Goal: Find specific page/section: Find specific page/section

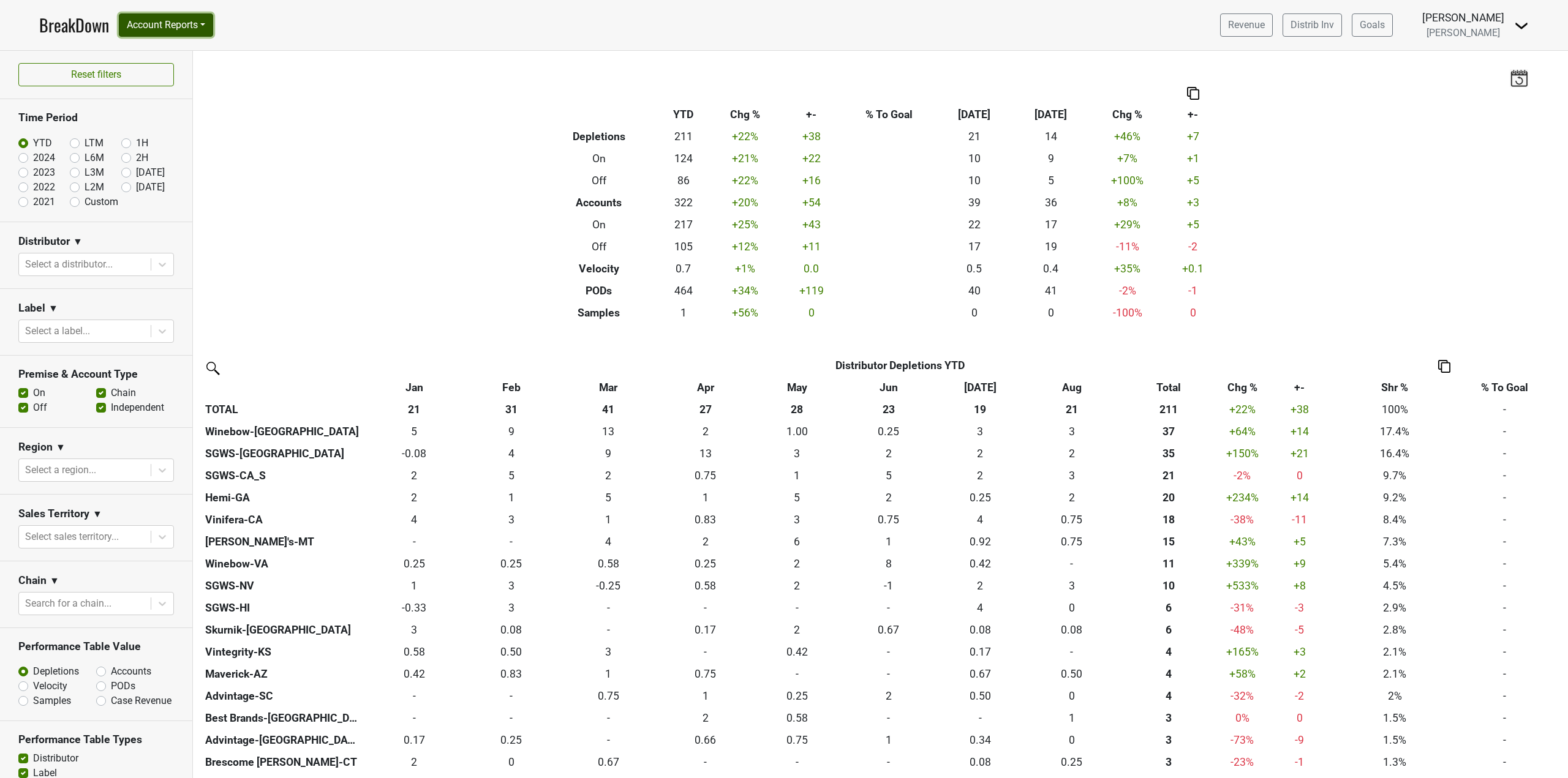
click at [174, 22] on button "Account Reports" at bounding box center [166, 25] width 94 height 23
click at [165, 59] on link "SuperRanker" at bounding box center [174, 53] width 108 height 20
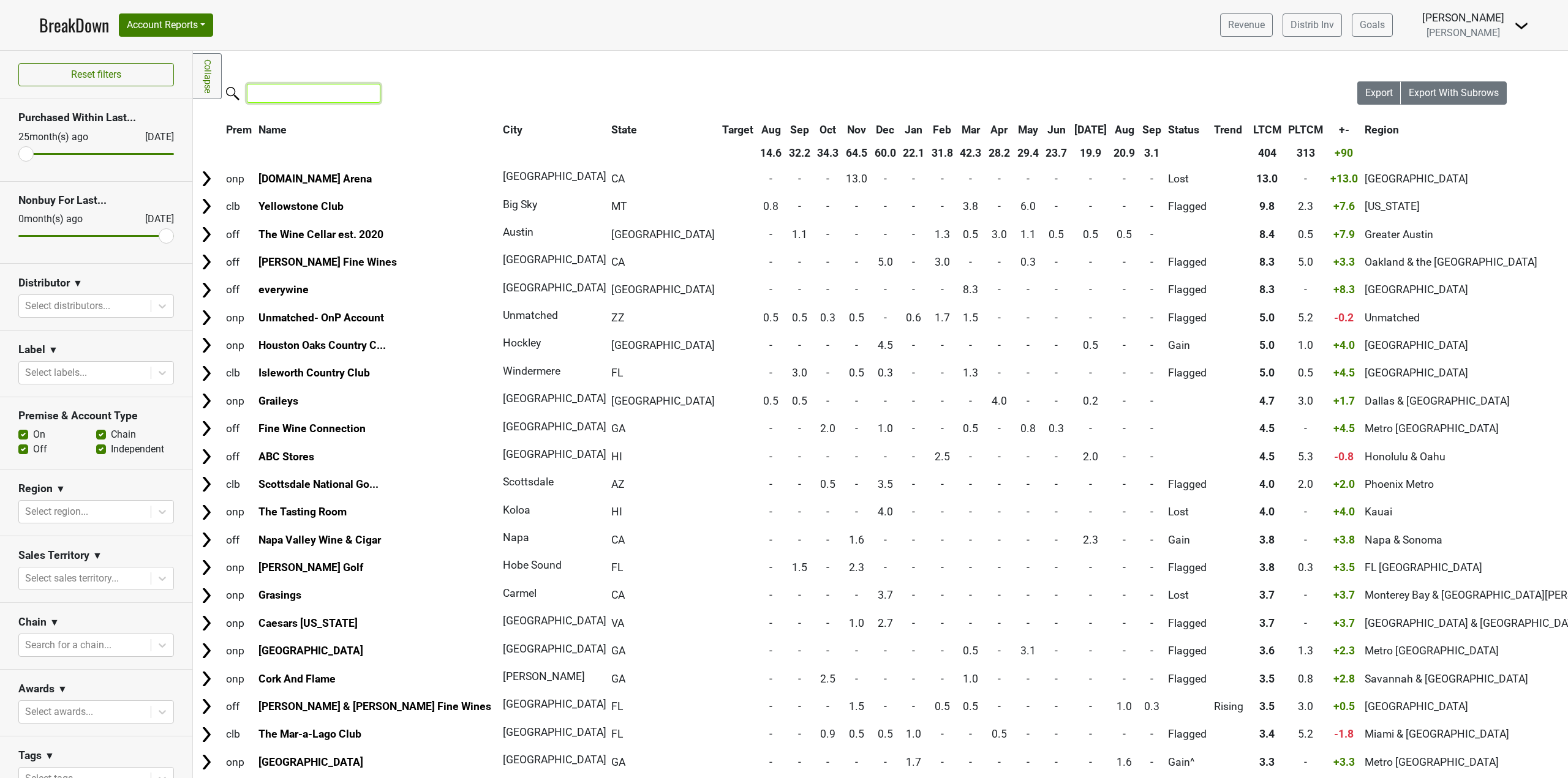
click at [304, 88] on input "search" at bounding box center [313, 93] width 133 height 19
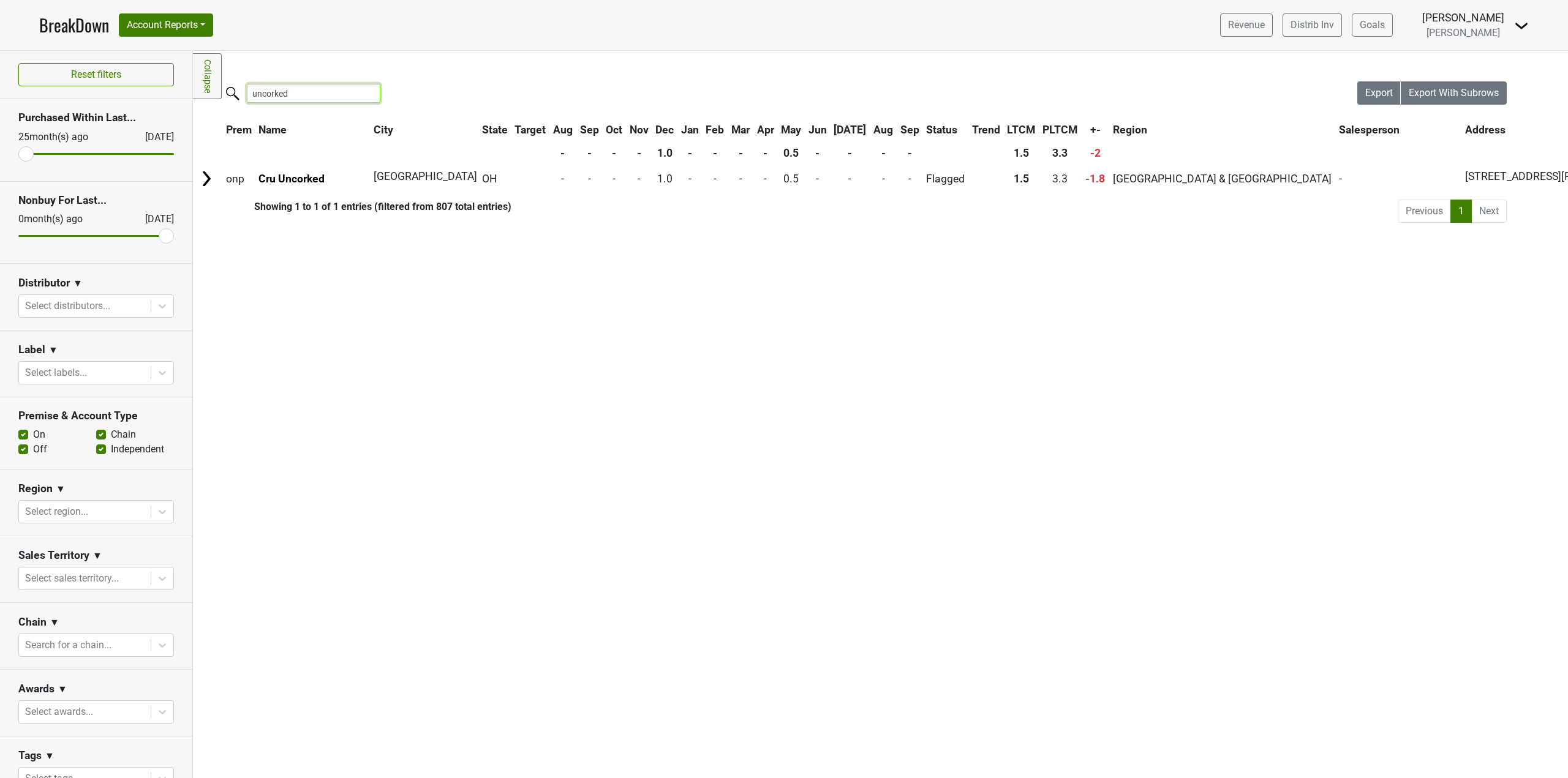
type input "uncorked"
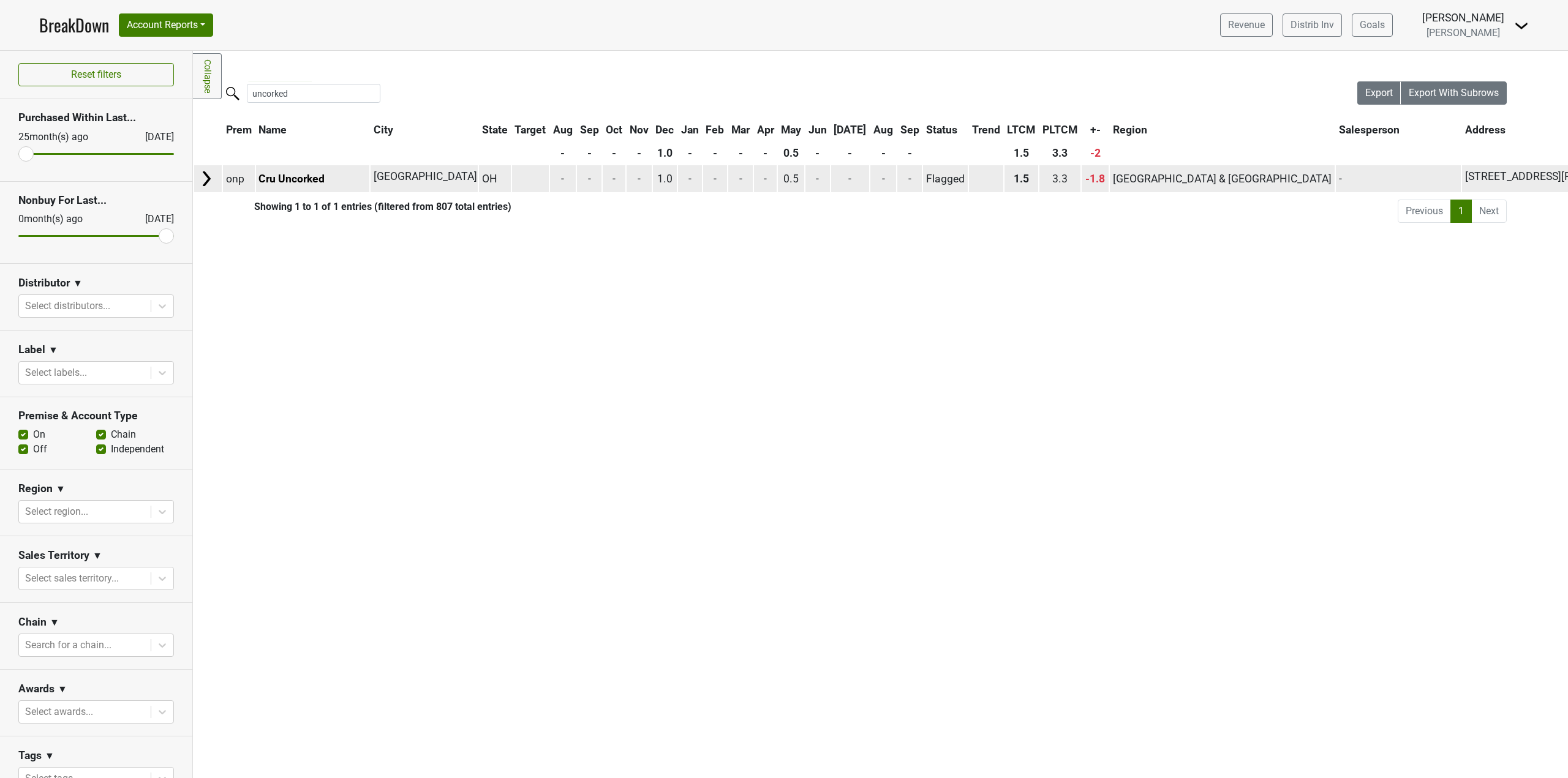
click at [344, 183] on td "Cru Uncorked" at bounding box center [313, 178] width 113 height 26
click at [299, 180] on link "Cru Uncorked" at bounding box center [291, 179] width 66 height 12
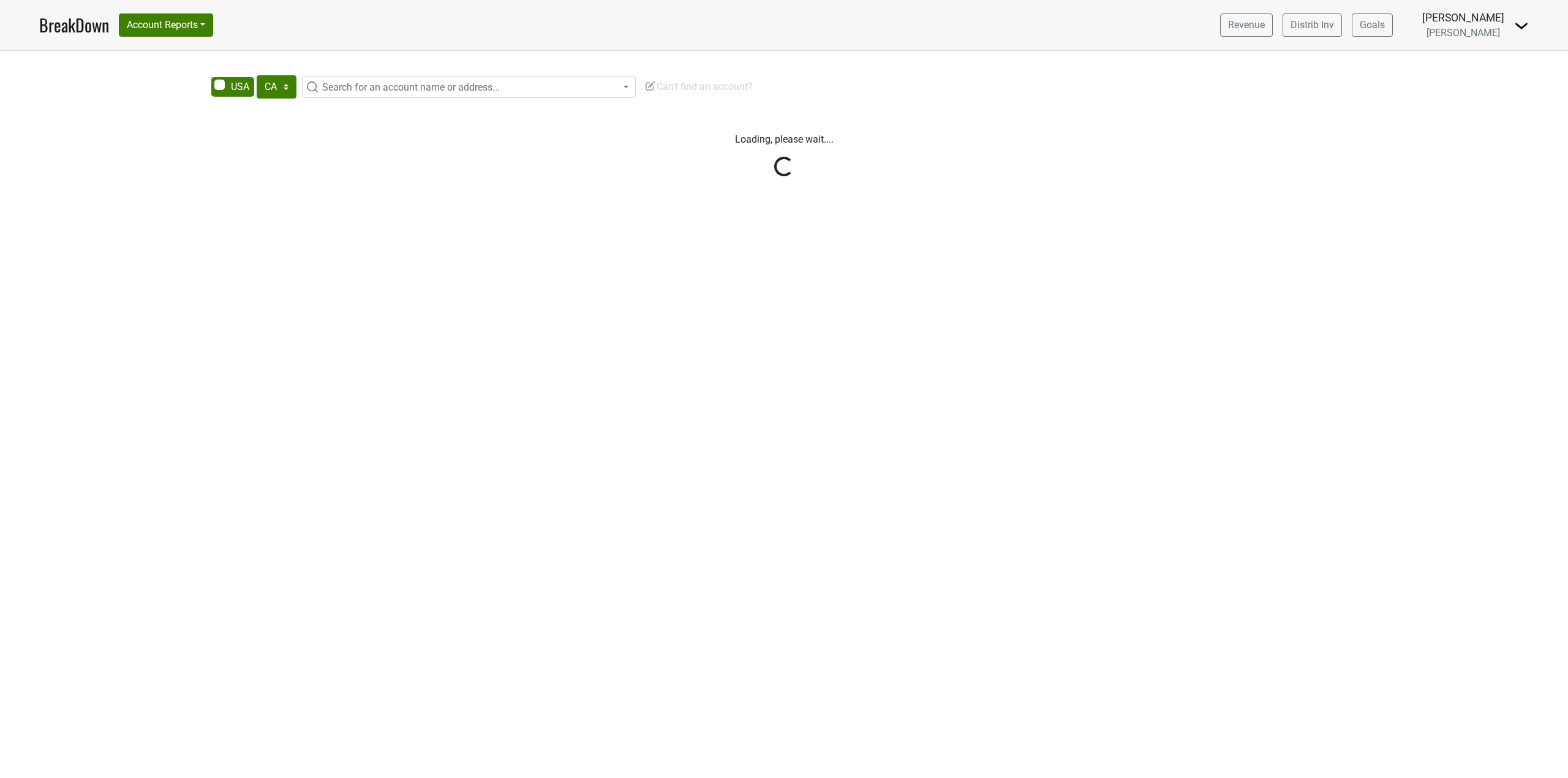
select select "CA"
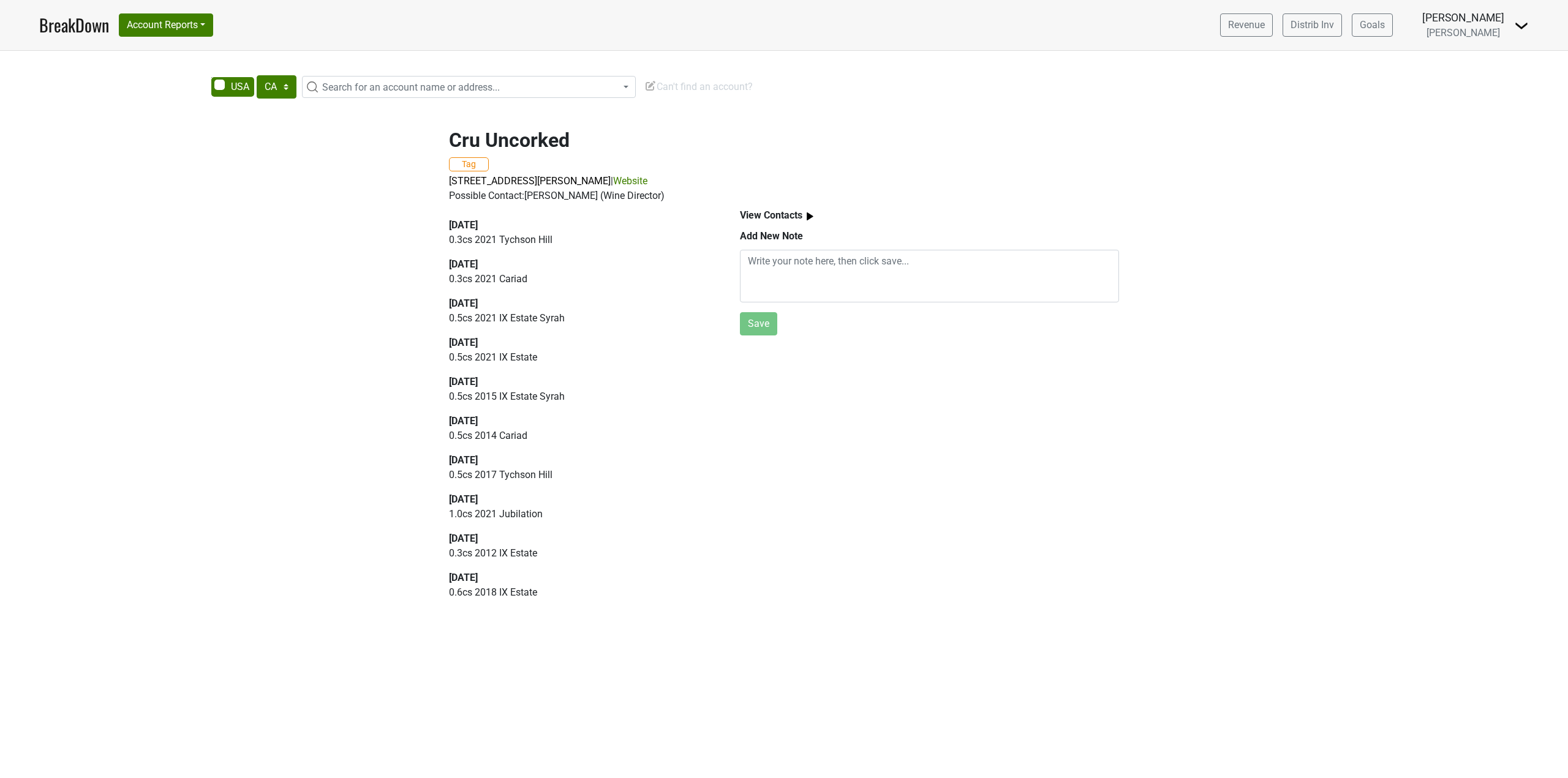
click at [514, 238] on p "0.3 cs 2021 Tychson Hill" at bounding box center [580, 240] width 262 height 14
click at [504, 236] on p "0.3 cs 2021 Tychson Hill" at bounding box center [580, 240] width 262 height 14
click at [511, 278] on p "0.3 cs 2021 Cariad" at bounding box center [580, 279] width 262 height 14
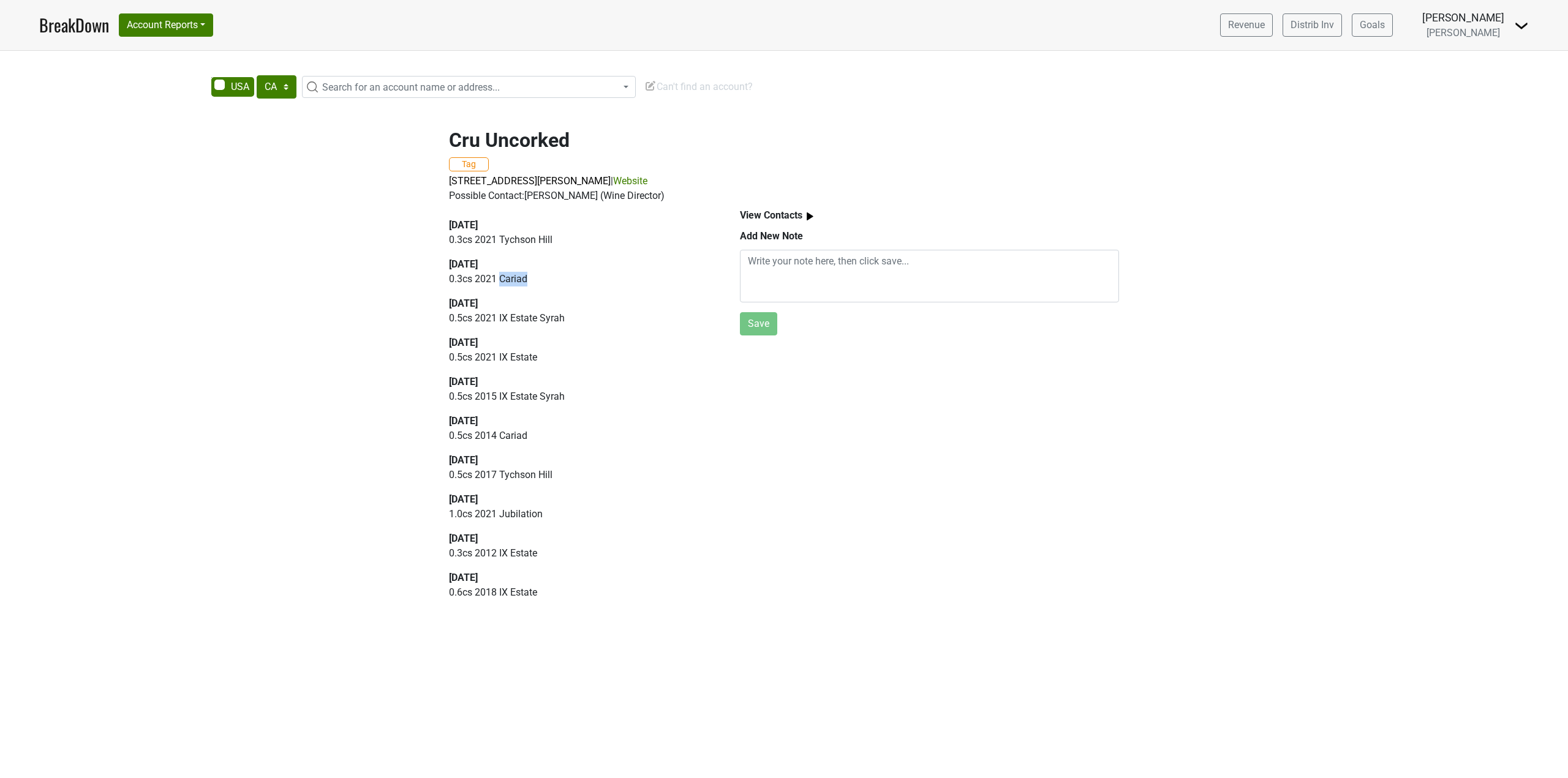
click at [511, 278] on p "0.3 cs 2021 Cariad" at bounding box center [580, 279] width 262 height 14
click at [498, 239] on p "0.3 cs 2021 Tychson Hill" at bounding box center [580, 240] width 262 height 14
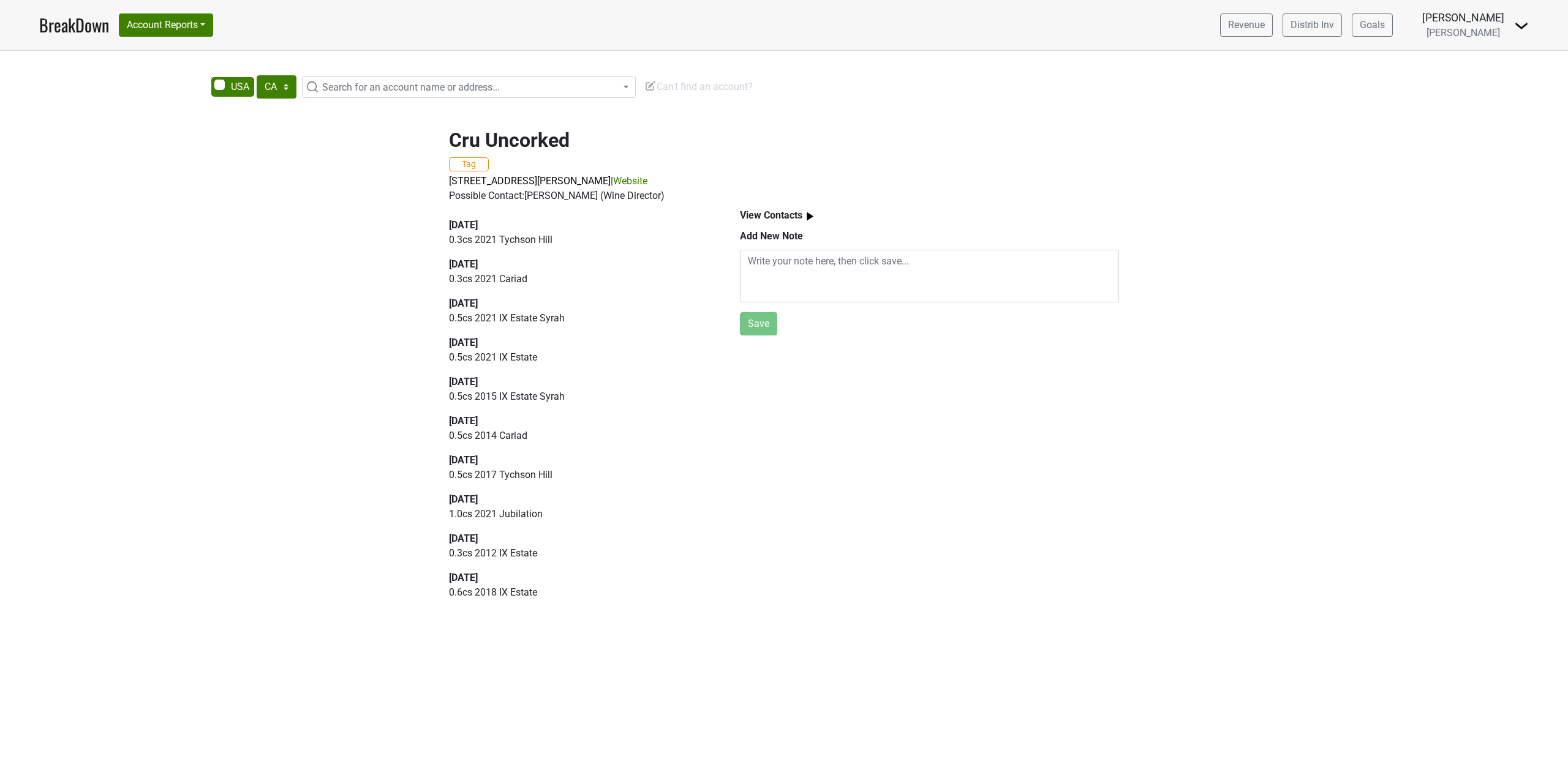
click at [502, 275] on p "0.3 cs 2021 Cariad" at bounding box center [580, 279] width 262 height 14
click at [518, 318] on p "0.5 cs 2021 IX Estate Syrah" at bounding box center [580, 318] width 262 height 14
click at [515, 319] on p "0.5 cs 2021 IX Estate Syrah" at bounding box center [580, 318] width 262 height 14
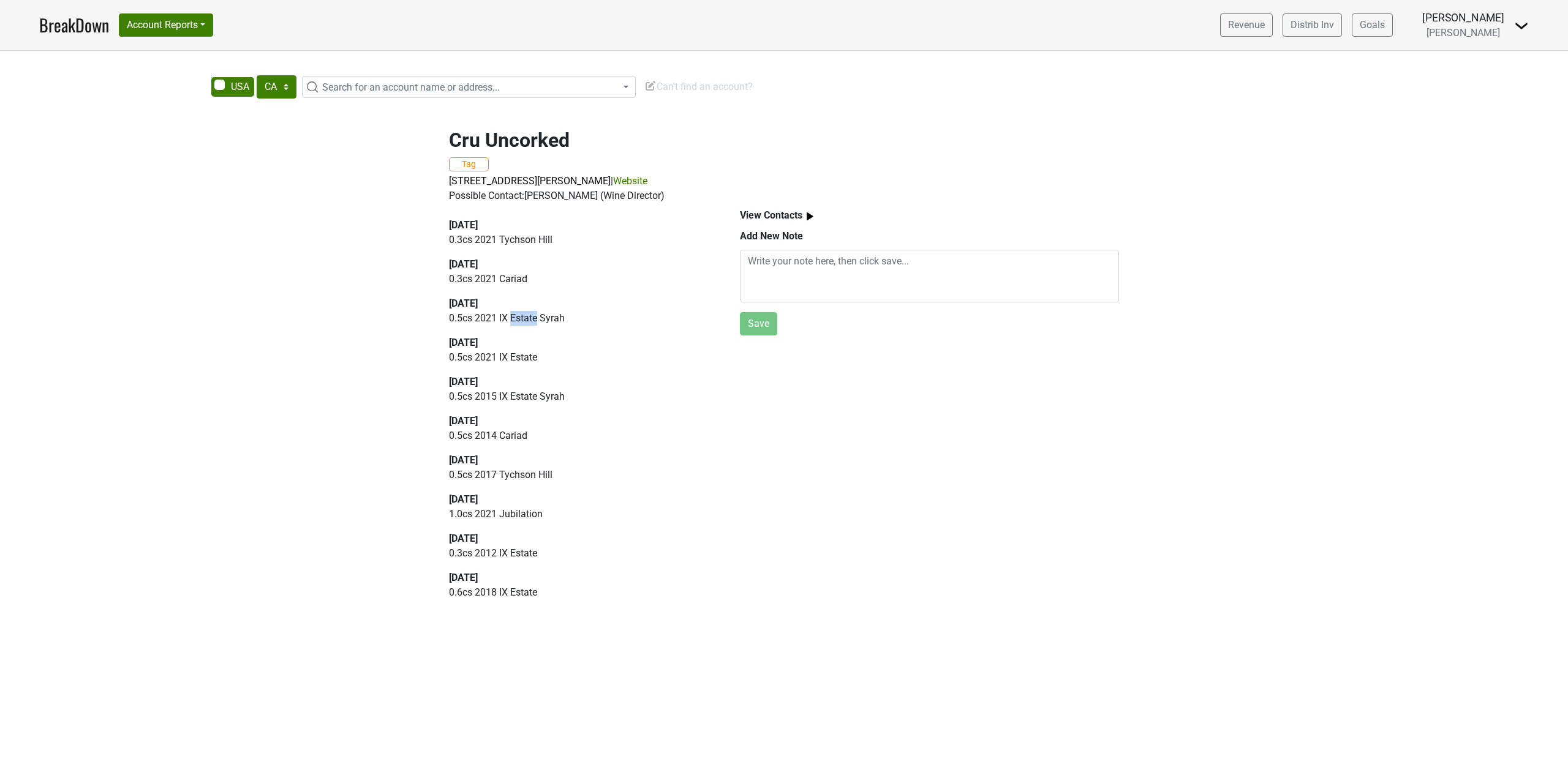
click at [515, 319] on p "0.5 cs 2021 IX Estate Syrah" at bounding box center [580, 318] width 262 height 14
click at [512, 316] on p "0.5 cs 2021 IX Estate Syrah" at bounding box center [580, 318] width 262 height 14
click at [525, 357] on p "0.5 cs 2021 IX Estate" at bounding box center [580, 357] width 262 height 14
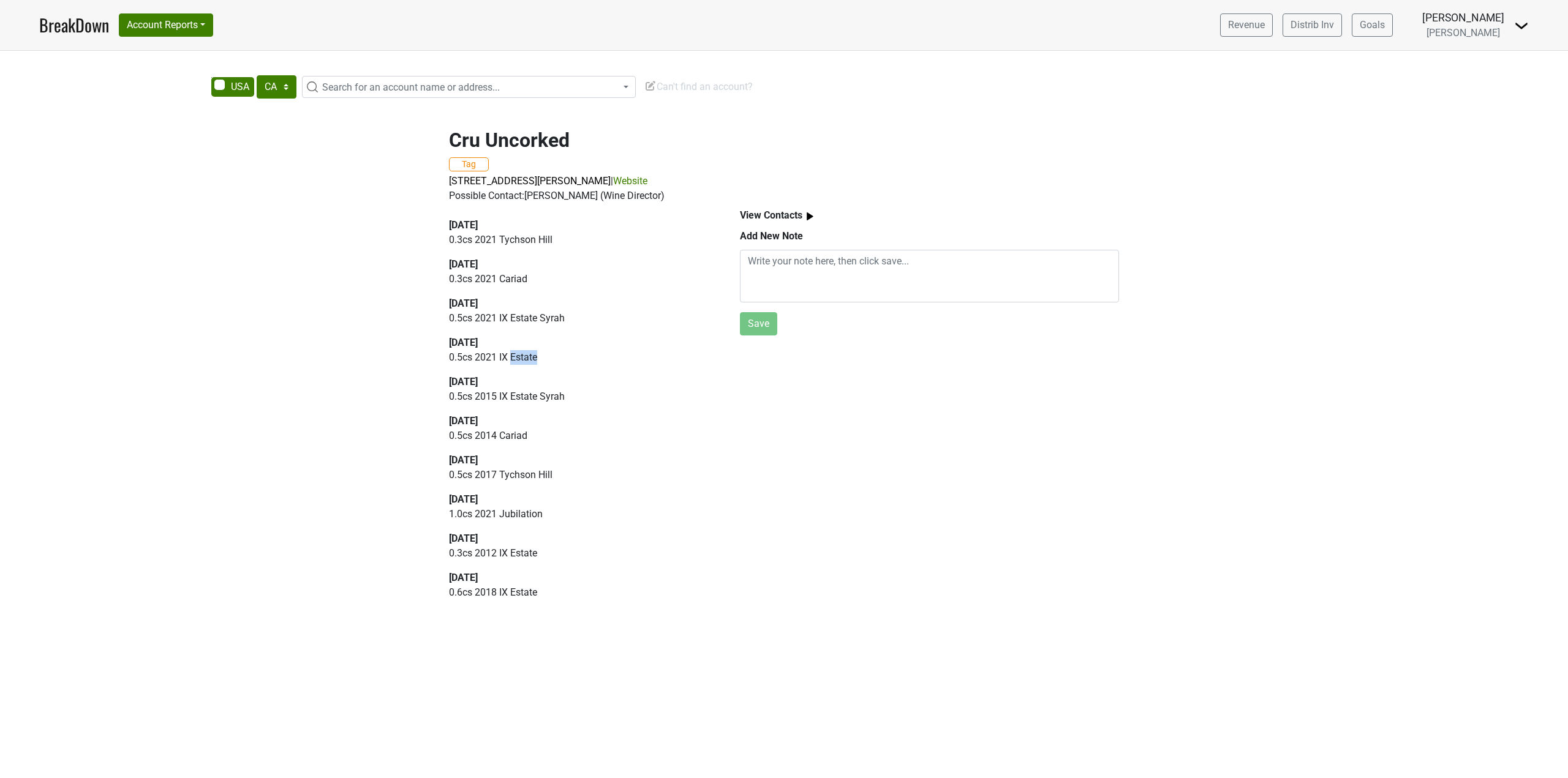
click at [525, 357] on p "0.5 cs 2021 IX Estate" at bounding box center [580, 357] width 262 height 14
click at [527, 395] on p "0.5 cs 2015 IX Estate Syrah" at bounding box center [580, 396] width 262 height 14
click at [526, 395] on p "0.5 cs 2015 IX Estate Syrah" at bounding box center [580, 396] width 262 height 14
click at [526, 395] on p "0.5 cs 2015 IX Estate Syrah" at bounding box center [580, 396] width 262 height 14
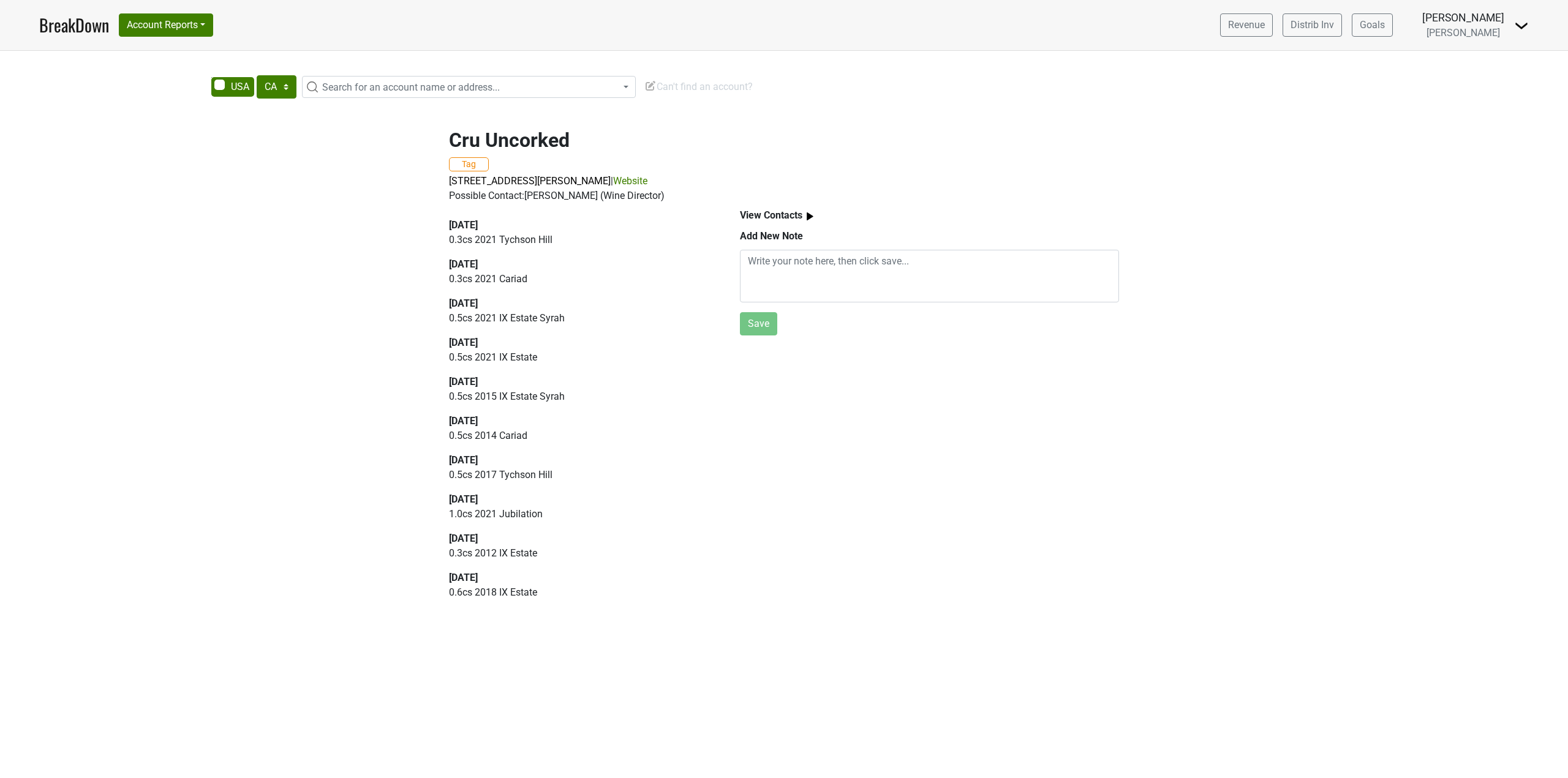
click at [519, 436] on p "0.5 cs 2014 Cariad" at bounding box center [580, 435] width 262 height 14
click at [531, 514] on p "1.0 cs 2021 Jubilation" at bounding box center [580, 514] width 262 height 14
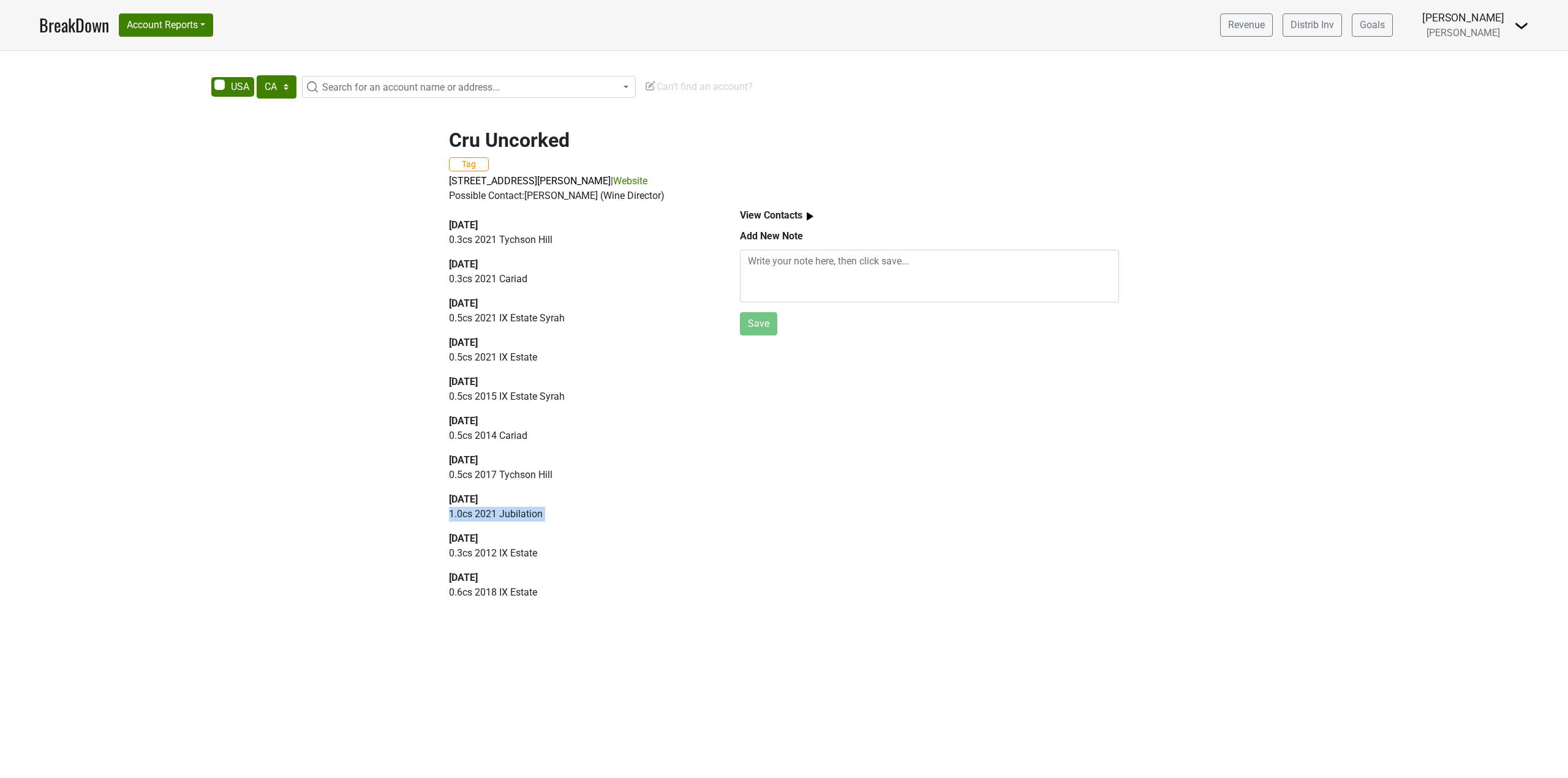
click at [531, 514] on p "1.0 cs 2021 Jubilation" at bounding box center [580, 514] width 262 height 14
